Goal: Find specific page/section: Locate a particular part of the current website

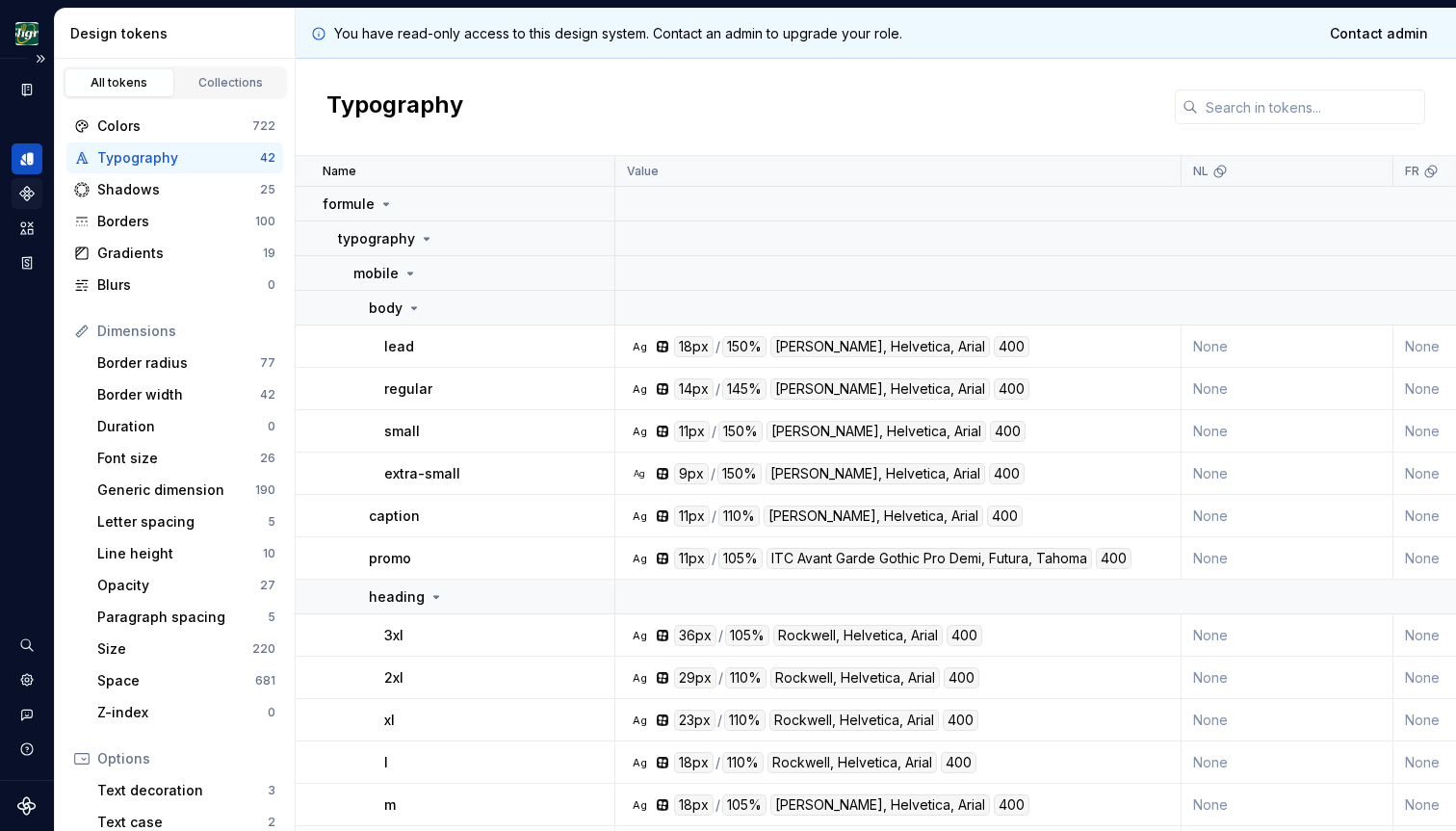
click at [29, 195] on icon "Components" at bounding box center [27, 194] width 14 height 14
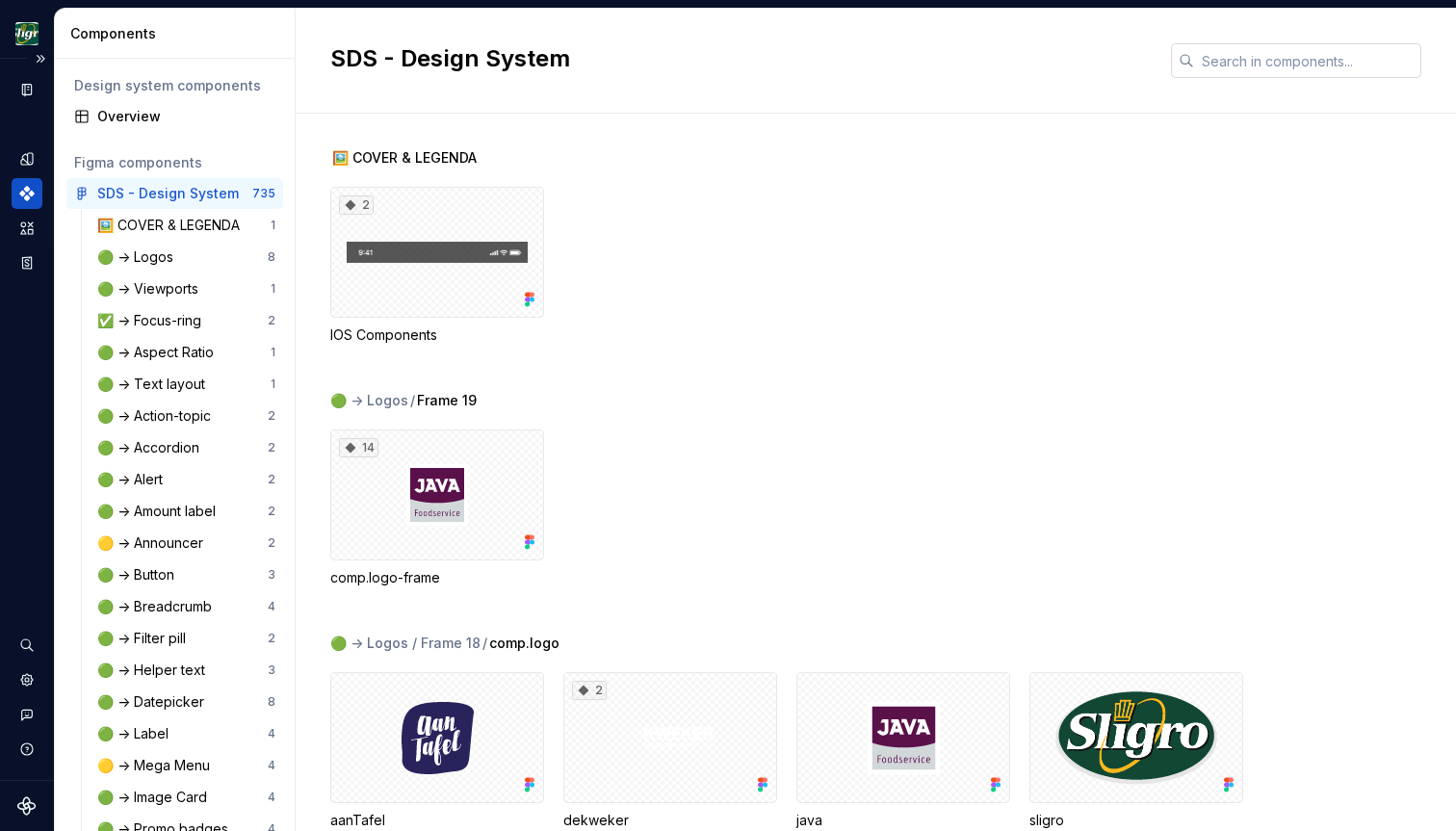
click at [1269, 65] on input "text" at bounding box center [1308, 60] width 228 height 35
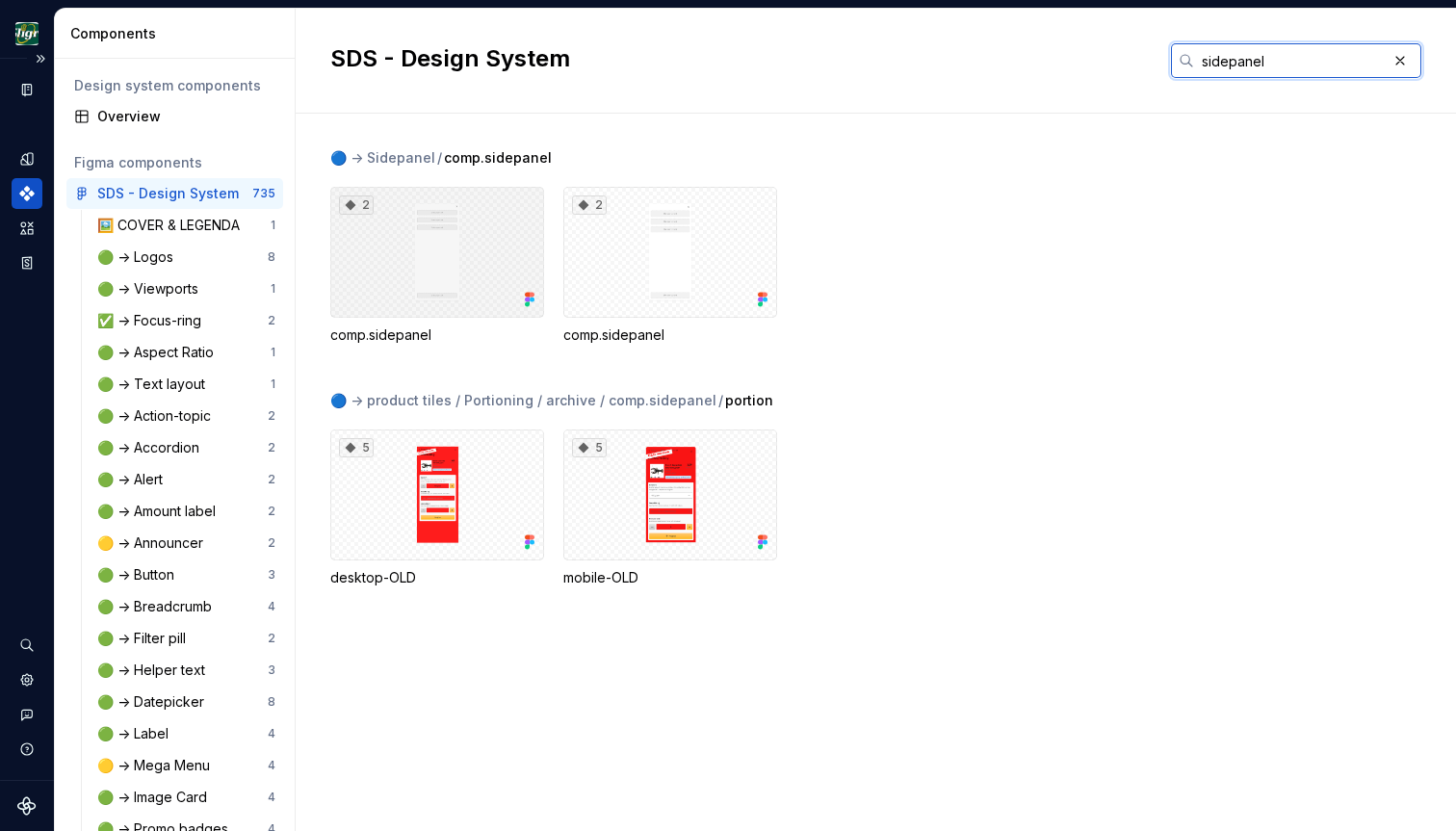
type input "sidepanel"
click at [442, 271] on div "2" at bounding box center [437, 251] width 214 height 131
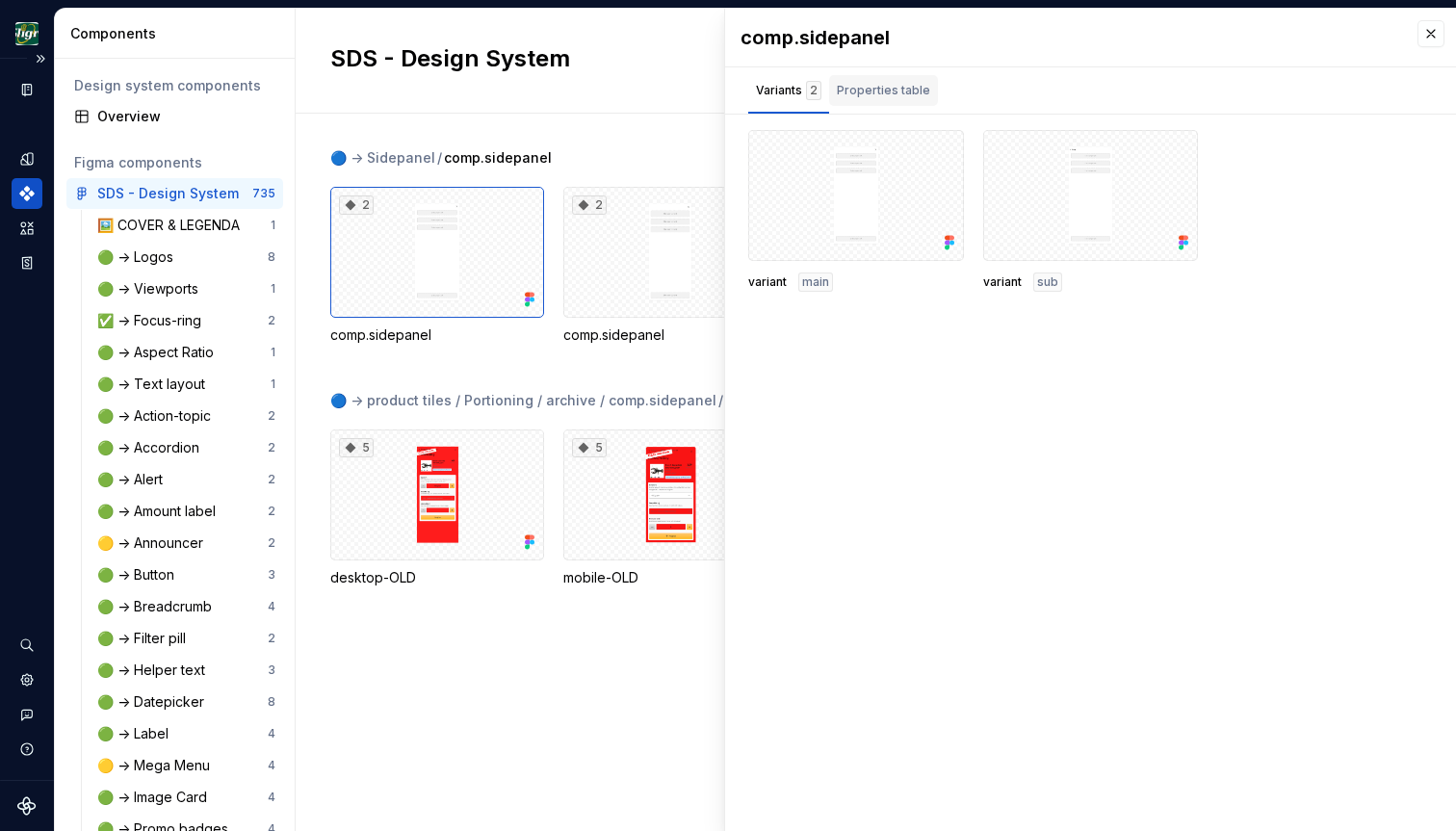
click at [883, 99] on div "Properties table" at bounding box center [884, 90] width 94 height 19
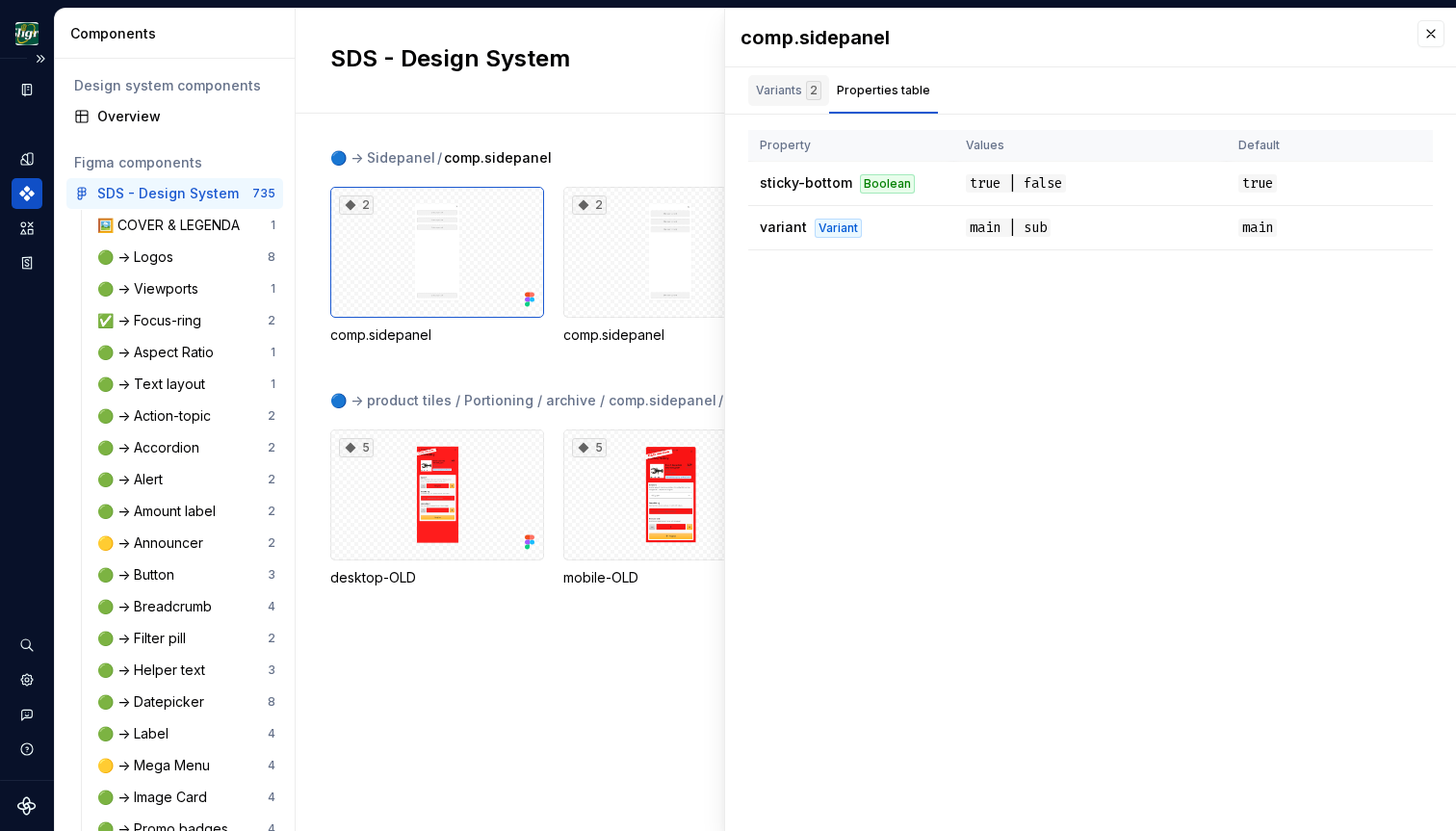
click at [781, 96] on div "Variants 2" at bounding box center [789, 90] width 66 height 19
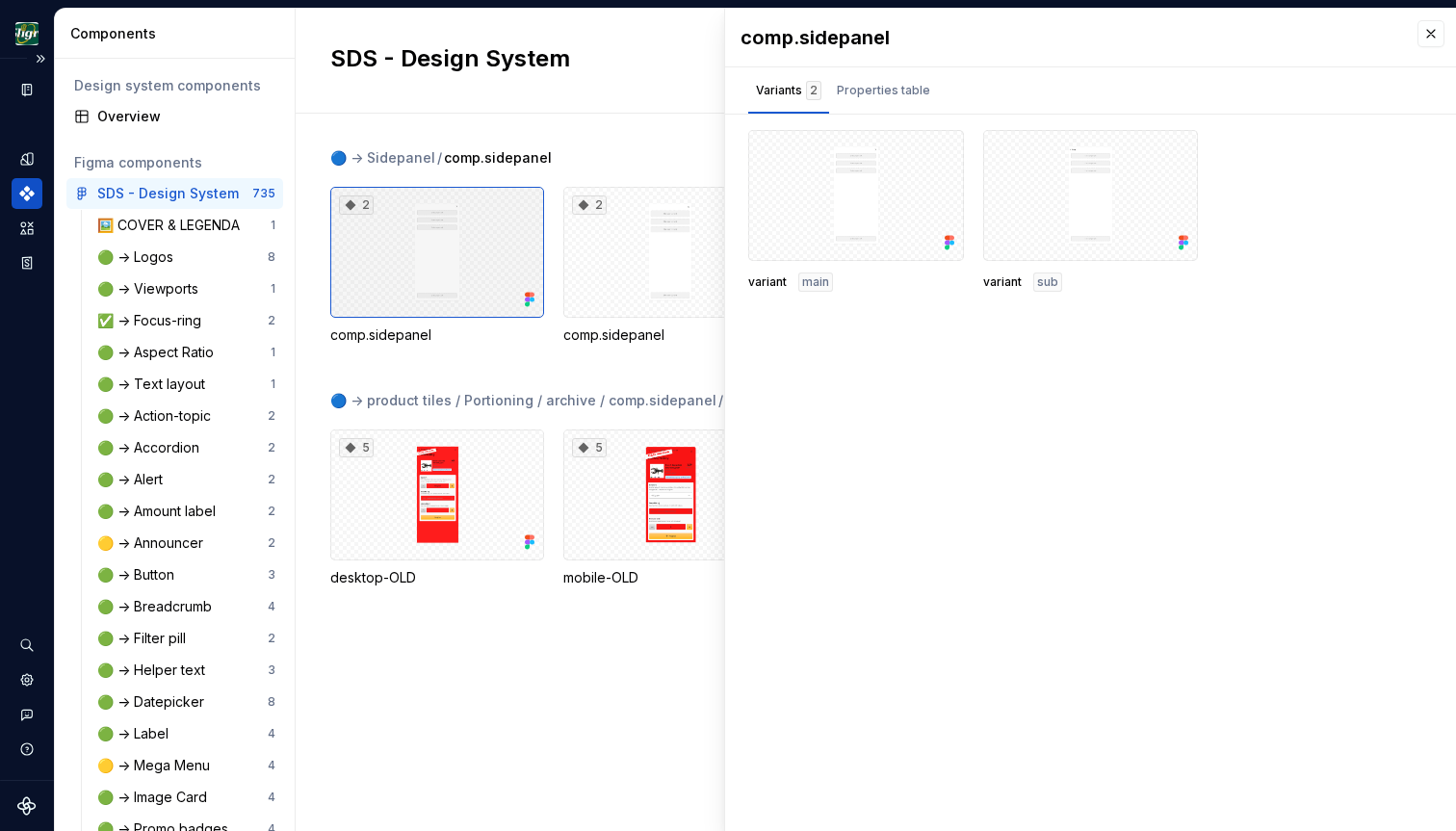
click at [452, 263] on div "2" at bounding box center [437, 251] width 214 height 131
click at [838, 176] on div at bounding box center [856, 195] width 216 height 131
click at [1101, 187] on div at bounding box center [1091, 195] width 216 height 131
click at [892, 96] on div "Properties table" at bounding box center [884, 90] width 94 height 19
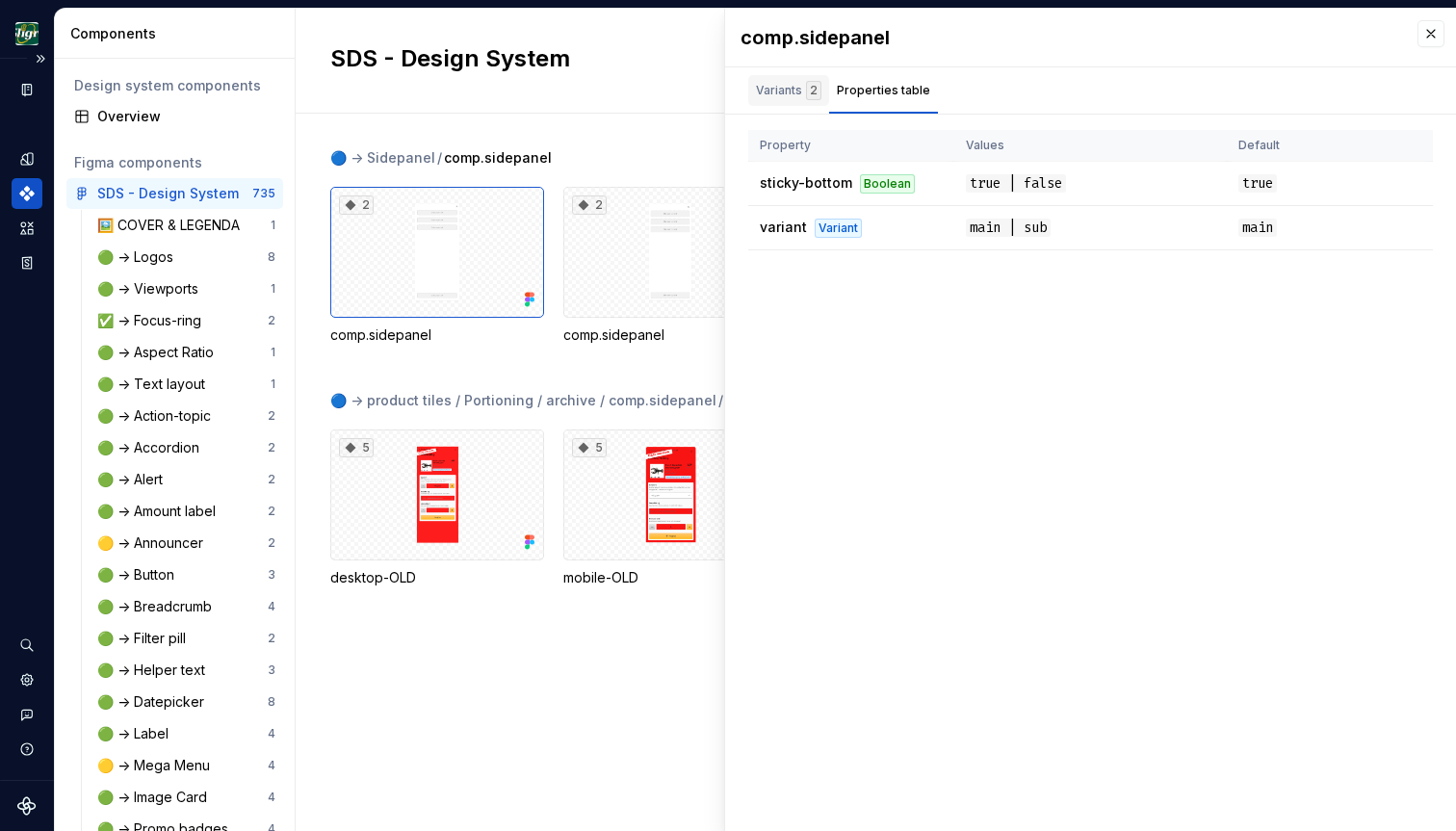
click at [772, 97] on div "Variants 2" at bounding box center [789, 90] width 66 height 19
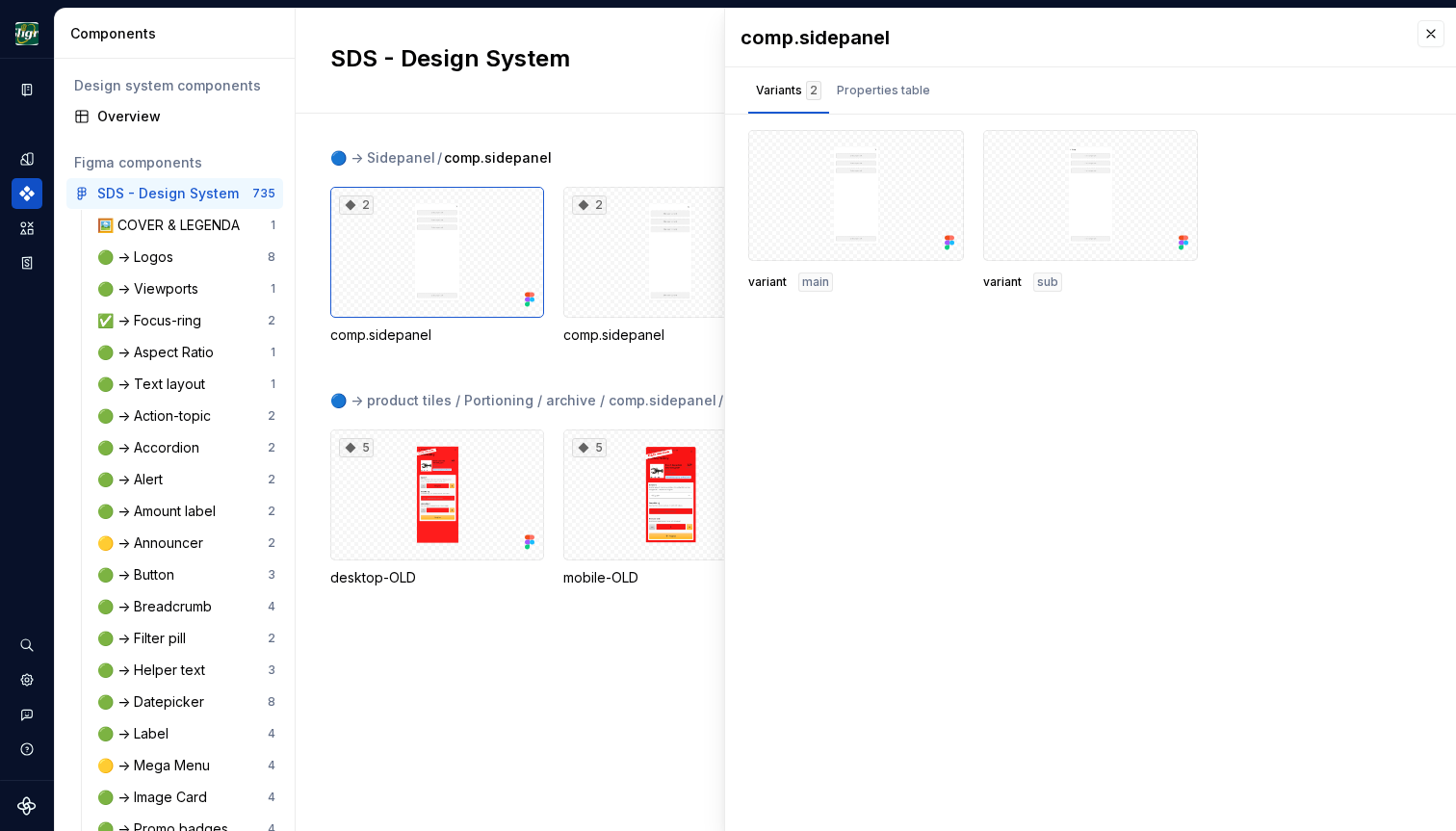
click at [1139, 611] on div "comp.sidepanel Variants 2 Properties table variant main variant sub Property Va…" at bounding box center [1091, 420] width 731 height 822
click at [1438, 35] on button "button" at bounding box center [1431, 33] width 27 height 27
